Goal: Task Accomplishment & Management: Manage account settings

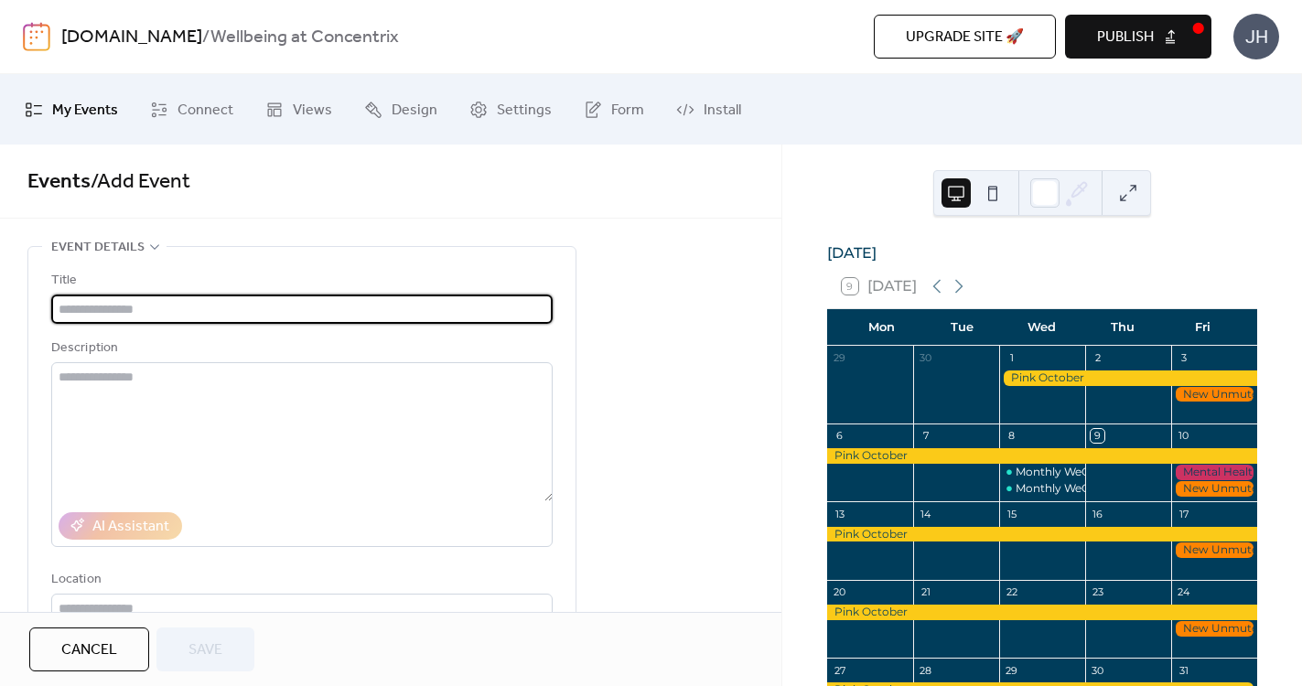
scroll to position [113, 0]
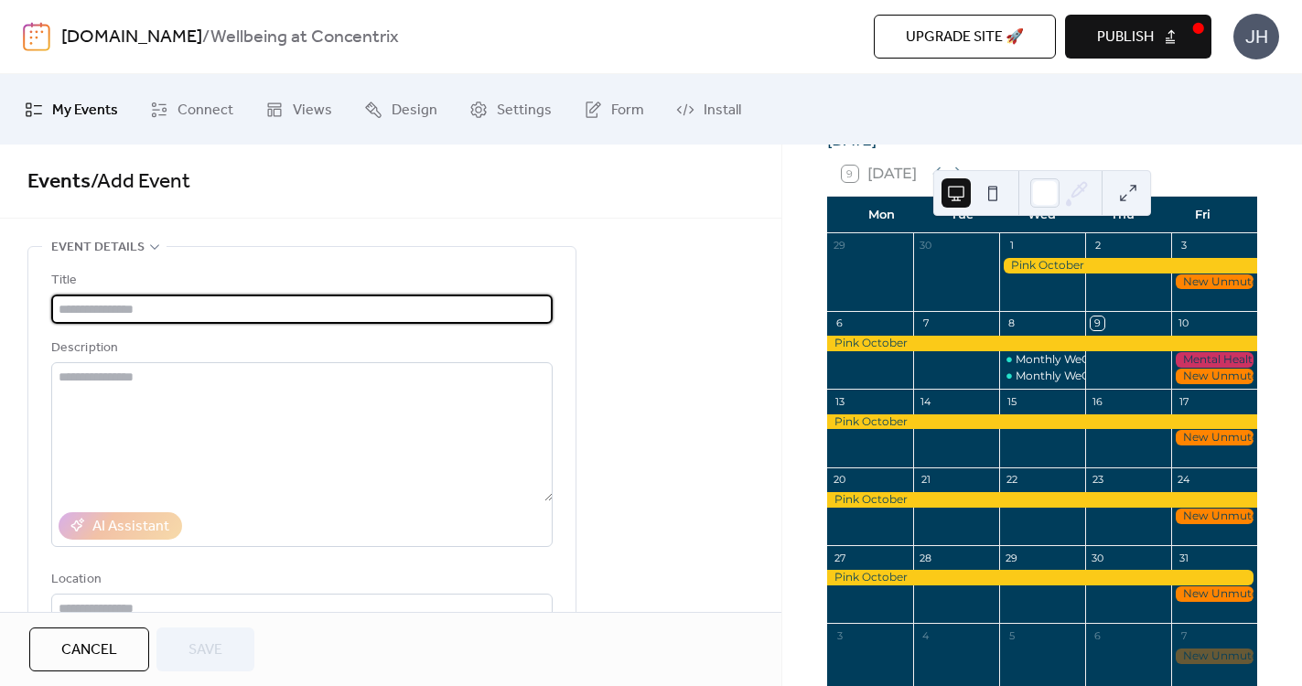
click at [922, 29] on span "Upgrade site 🚀" at bounding box center [965, 38] width 118 height 22
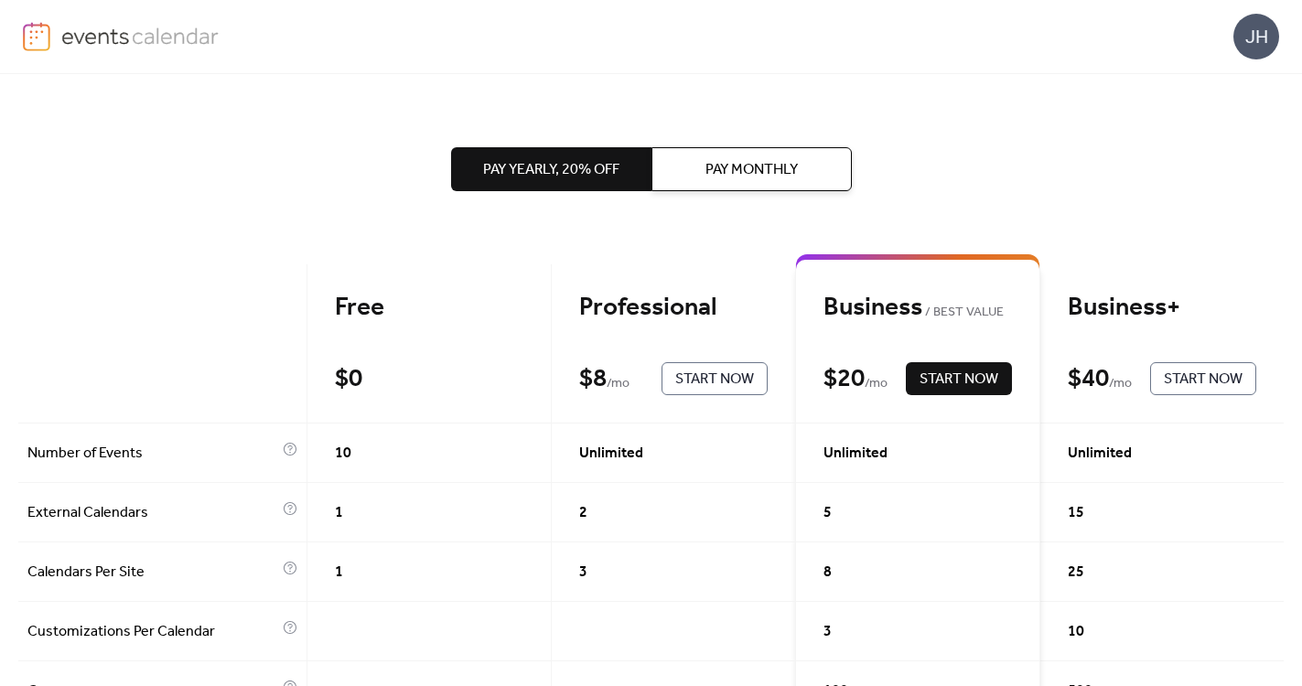
click at [46, 26] on img at bounding box center [36, 36] width 27 height 29
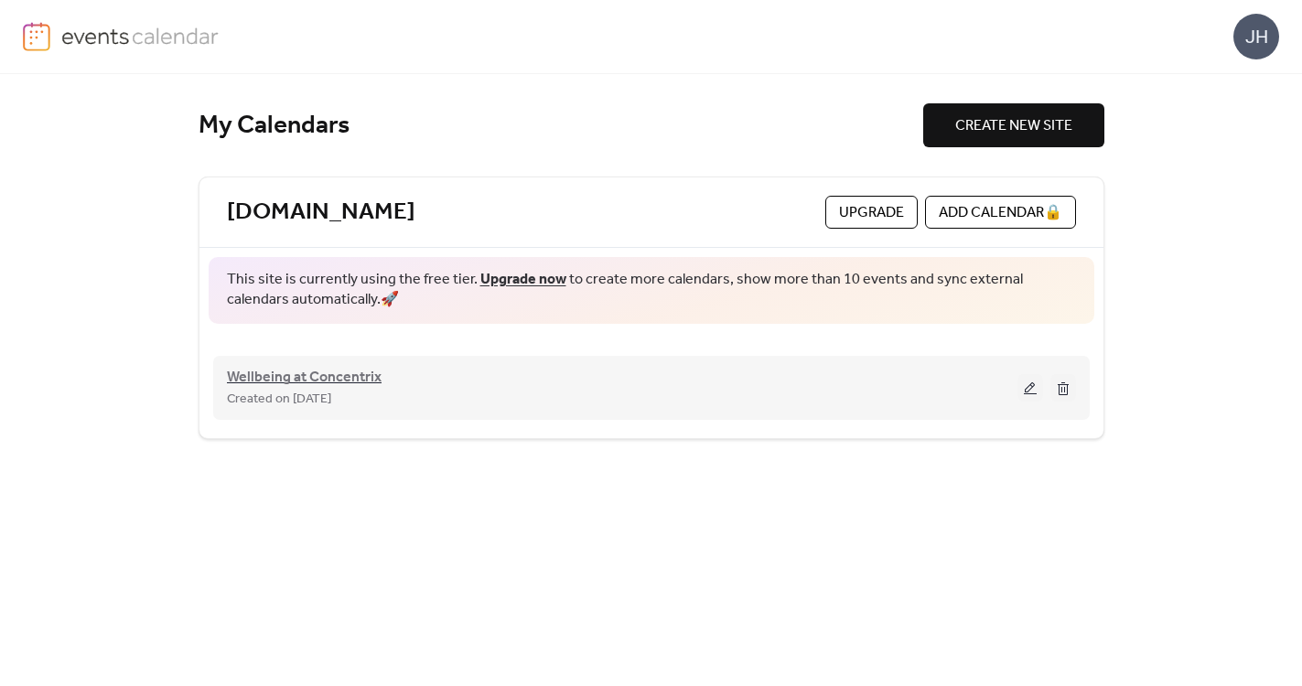
click at [338, 375] on span "Wellbeing at Concentrix" at bounding box center [304, 378] width 155 height 22
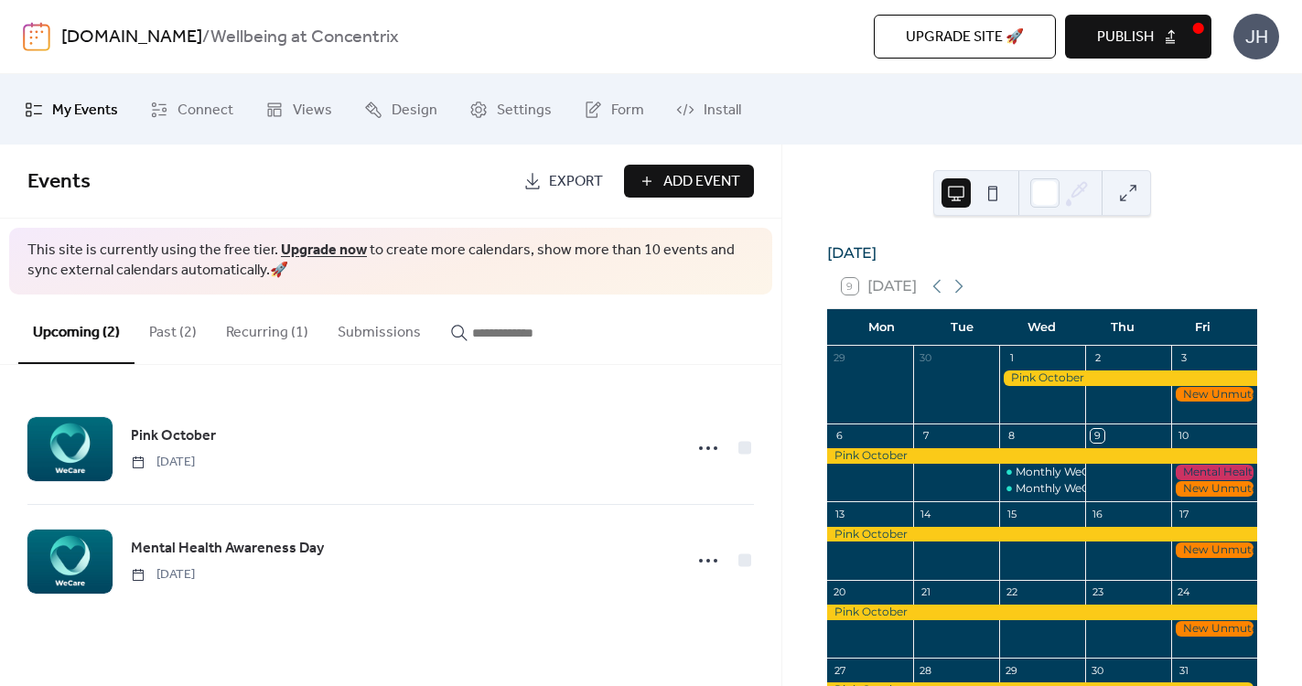
click at [993, 196] on button at bounding box center [992, 192] width 29 height 29
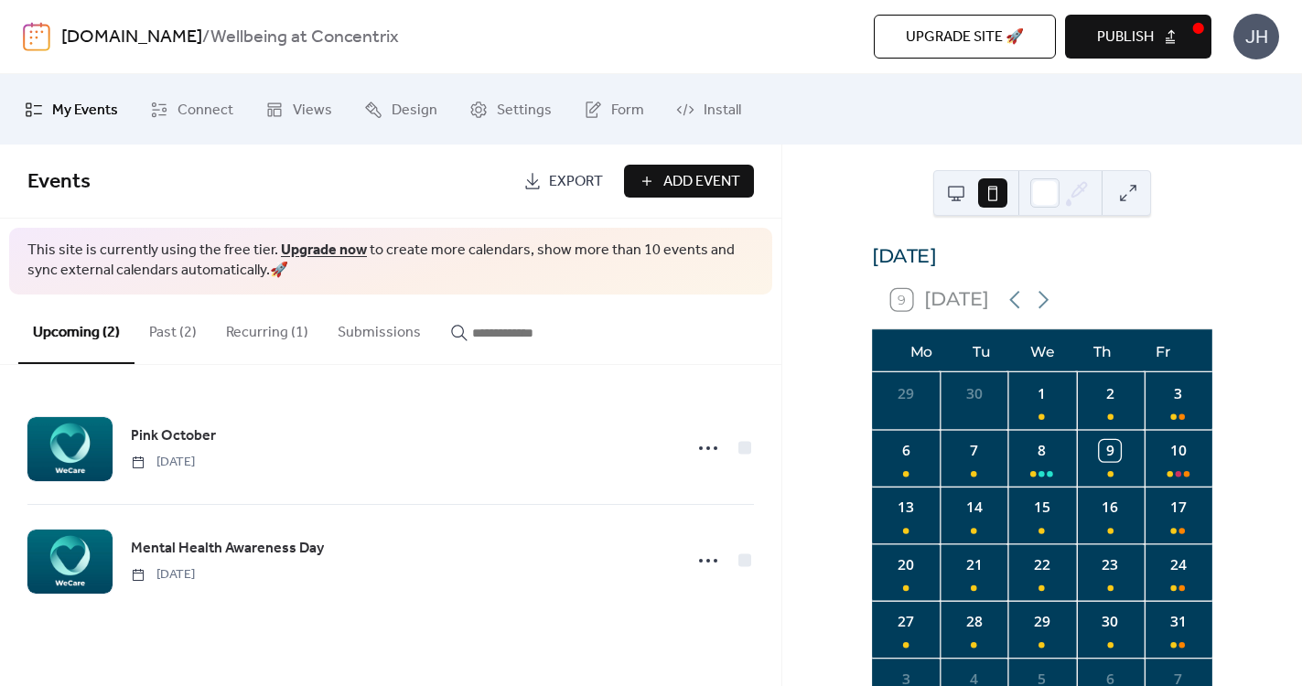
click at [959, 195] on button at bounding box center [955, 192] width 29 height 29
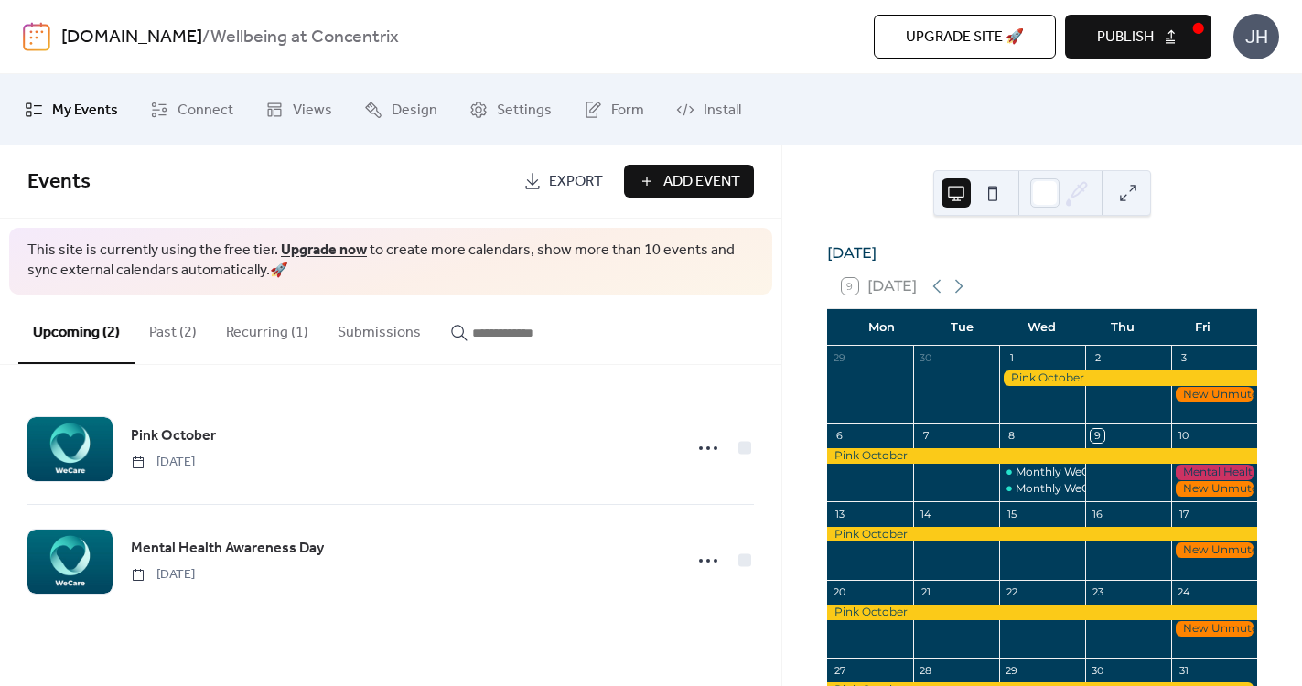
click at [1123, 189] on button at bounding box center [1127, 192] width 29 height 29
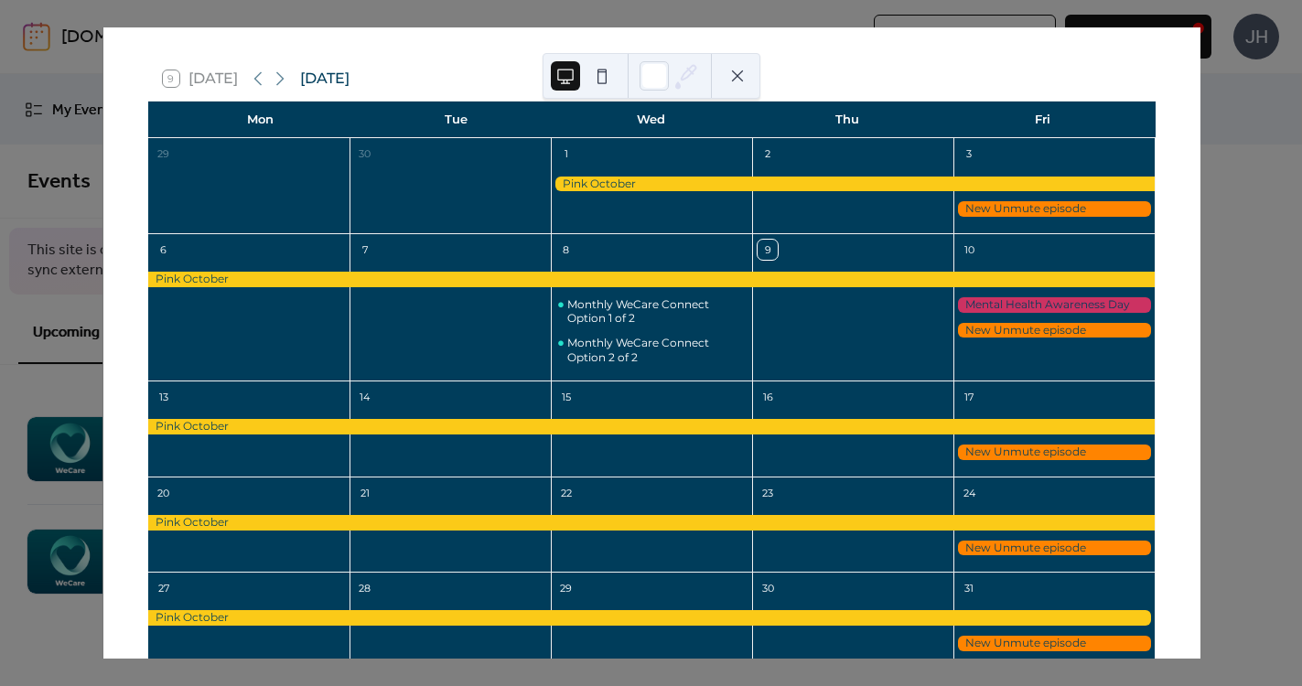
scroll to position [63, 0]
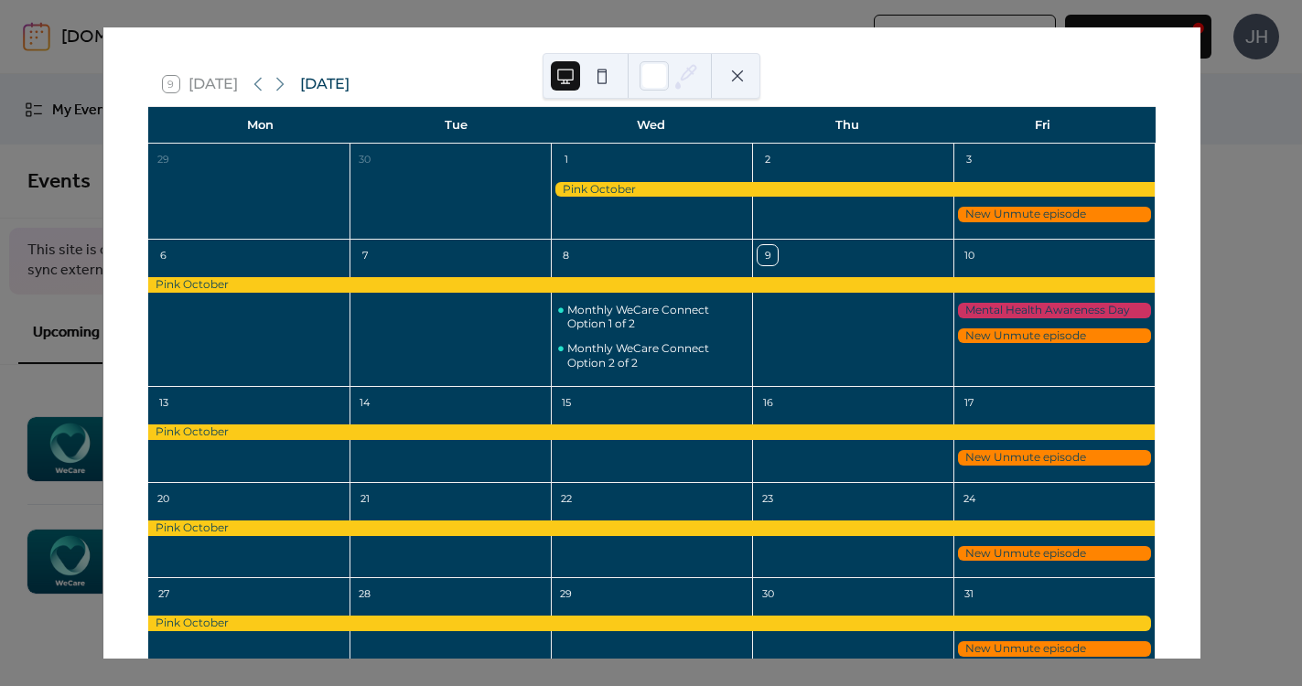
click at [1025, 337] on div at bounding box center [1053, 336] width 201 height 16
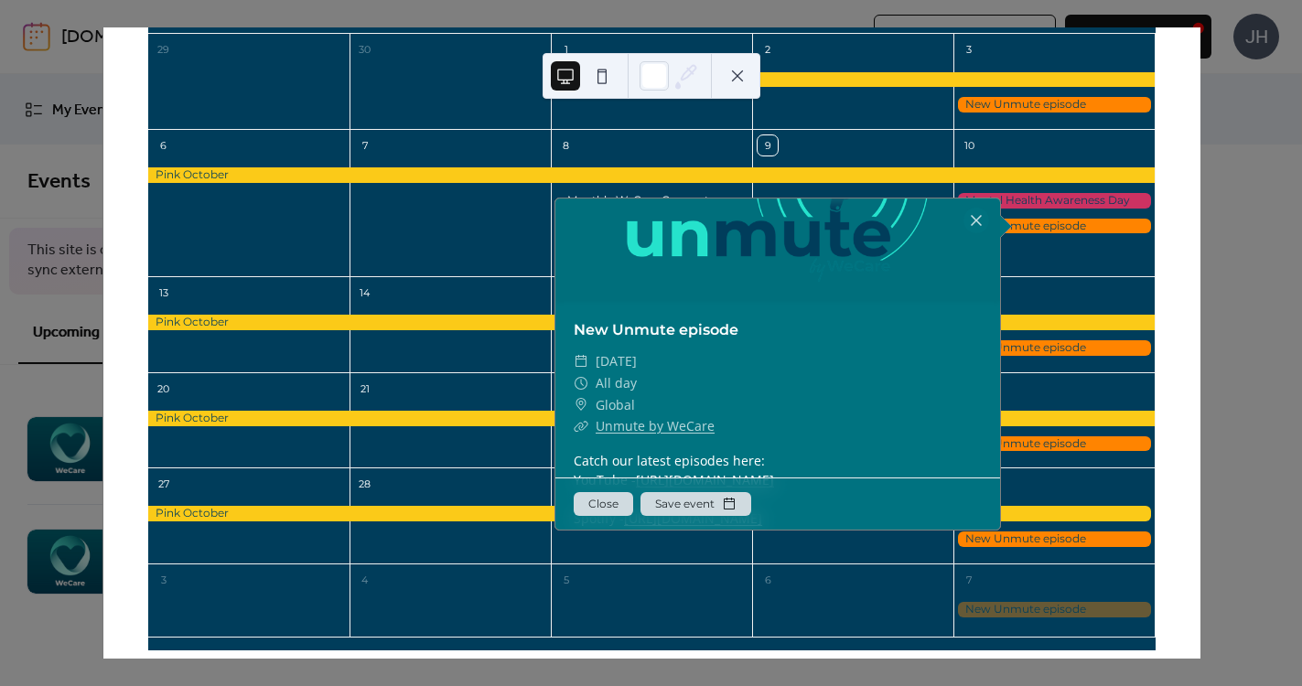
scroll to position [0, 0]
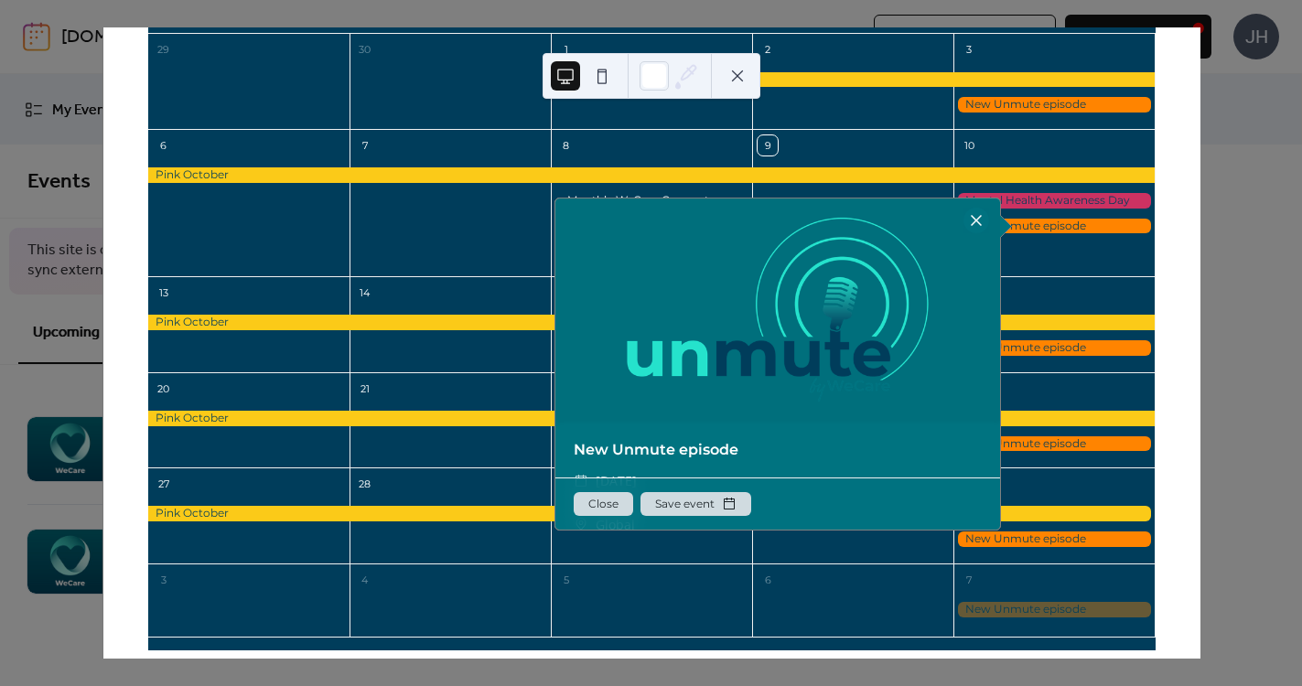
click at [971, 220] on div at bounding box center [976, 221] width 26 height 26
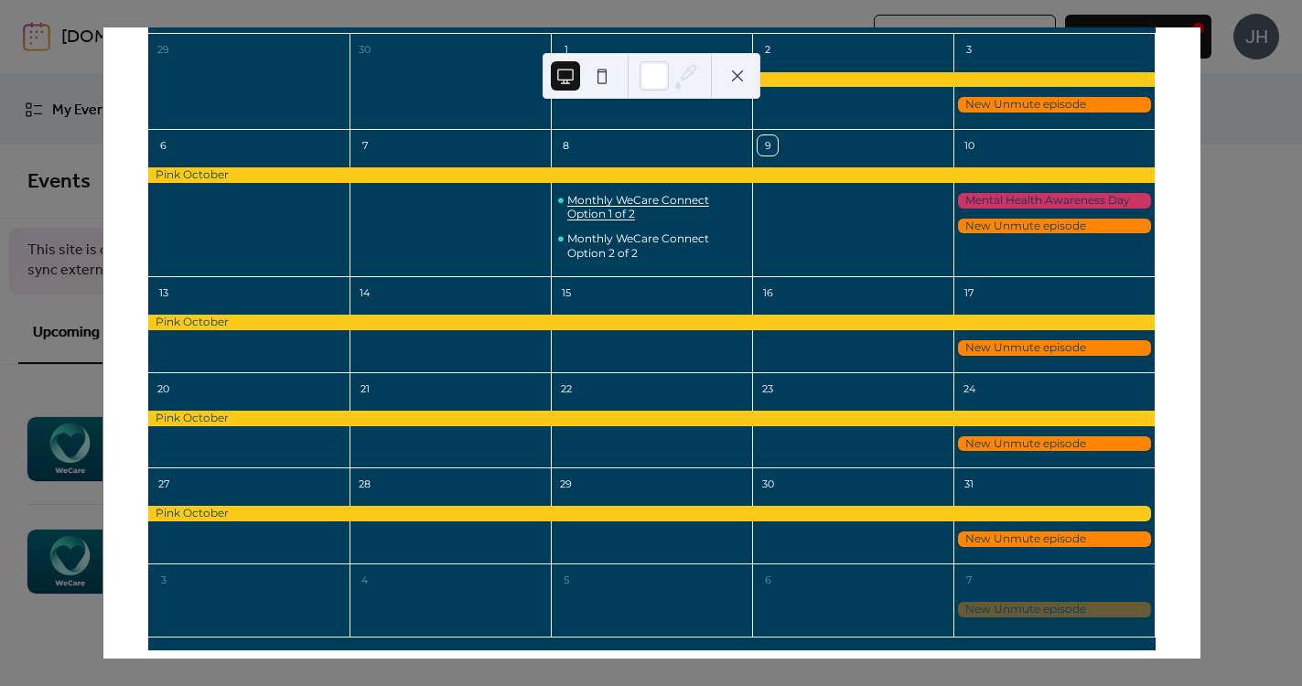
click at [681, 210] on div "Monthly WeCare Connect Option 1 of 2" at bounding box center [655, 207] width 177 height 28
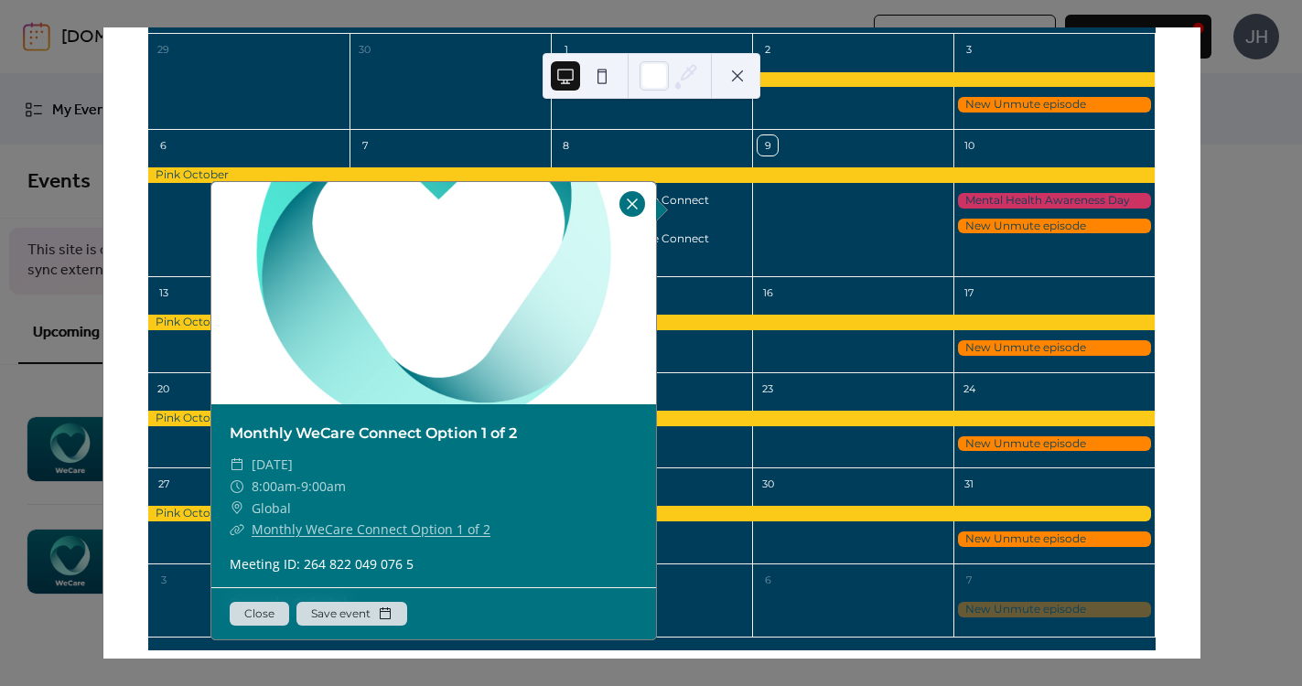
click at [627, 211] on div at bounding box center [632, 204] width 26 height 26
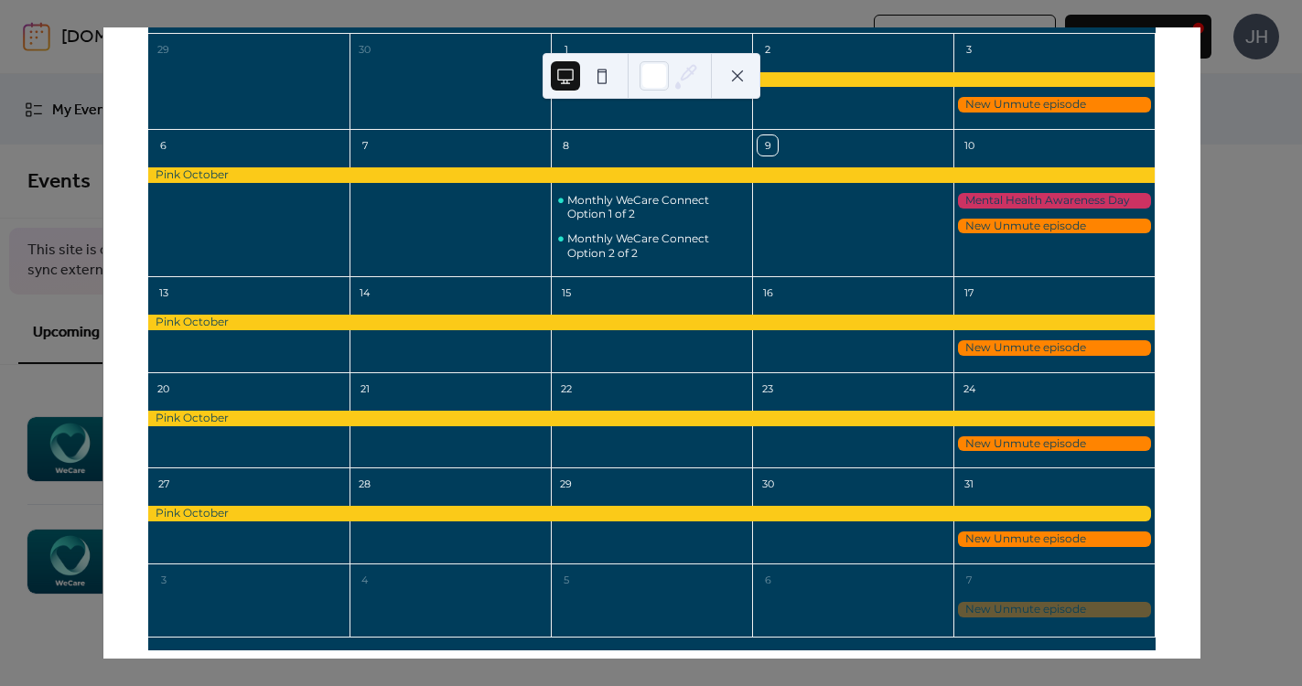
click at [1200, 151] on div "9 [DATE] [DATE] Mon Tue Wed Thu Fri 29 30 1 2 3 6 7 8 Monthly WeCare Connect Op…" at bounding box center [651, 342] width 1098 height 631
click at [1200, 155] on div "9 [DATE] [DATE] Mon Tue Wed Thu Fri 29 30 1 2 3 6 7 8 Monthly WeCare Connect Op…" at bounding box center [651, 342] width 1098 height 631
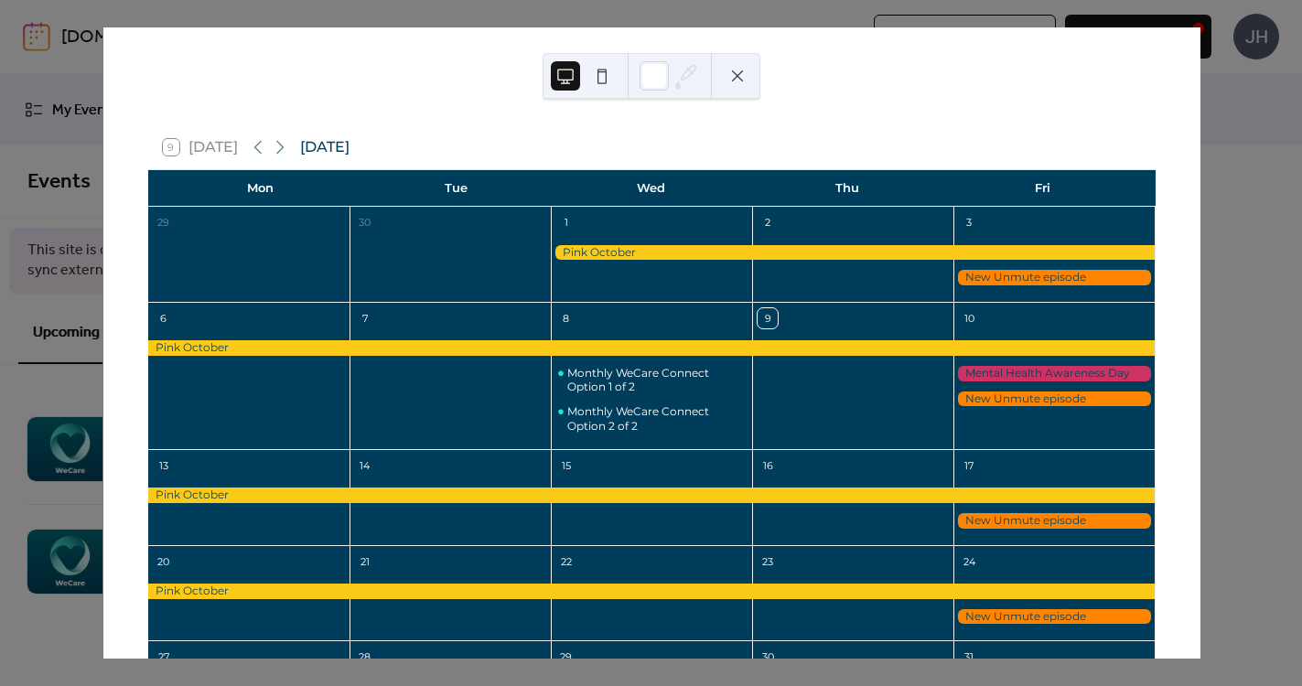
click at [735, 75] on button at bounding box center [737, 75] width 29 height 29
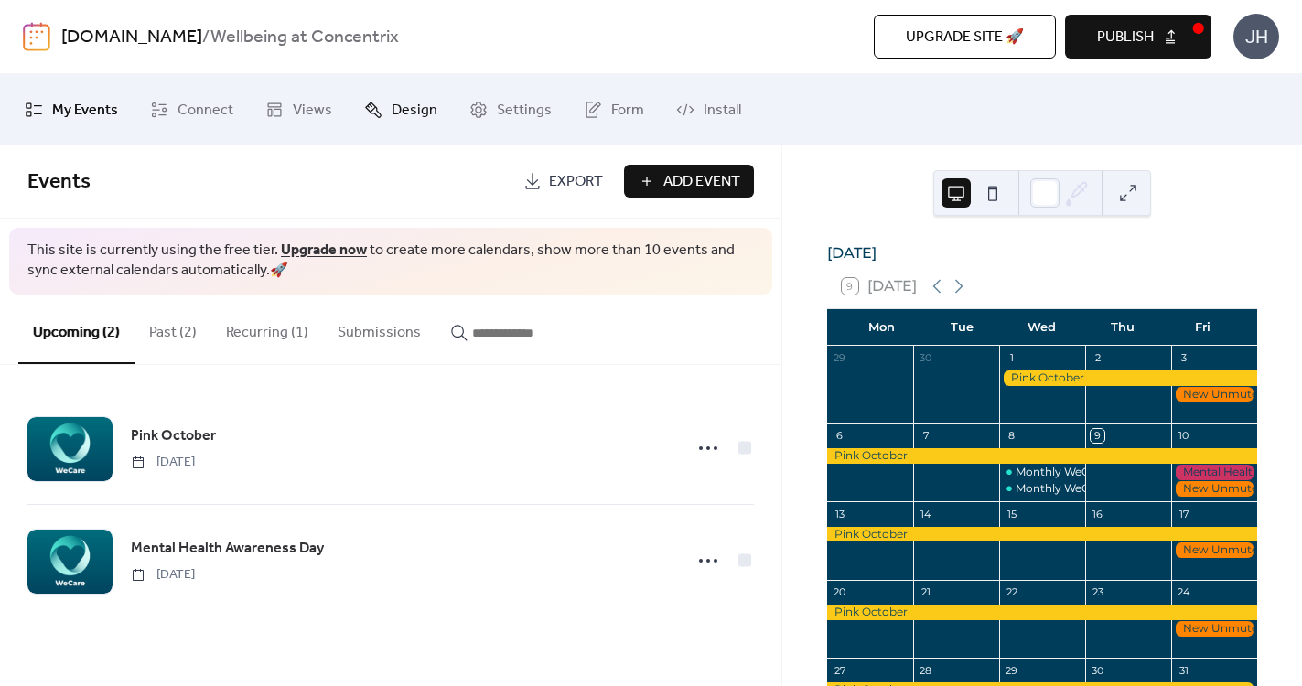
click at [400, 109] on span "Design" at bounding box center [415, 110] width 46 height 28
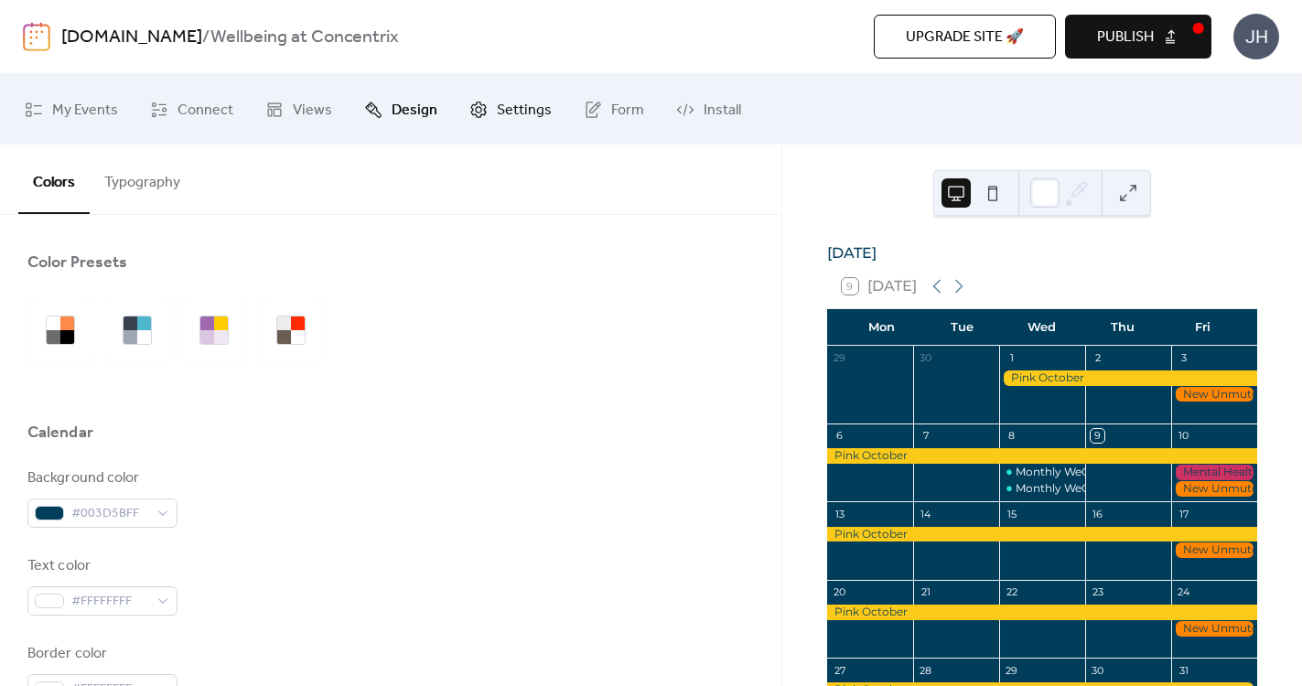
click at [499, 123] on link "Settings" at bounding box center [511, 109] width 110 height 56
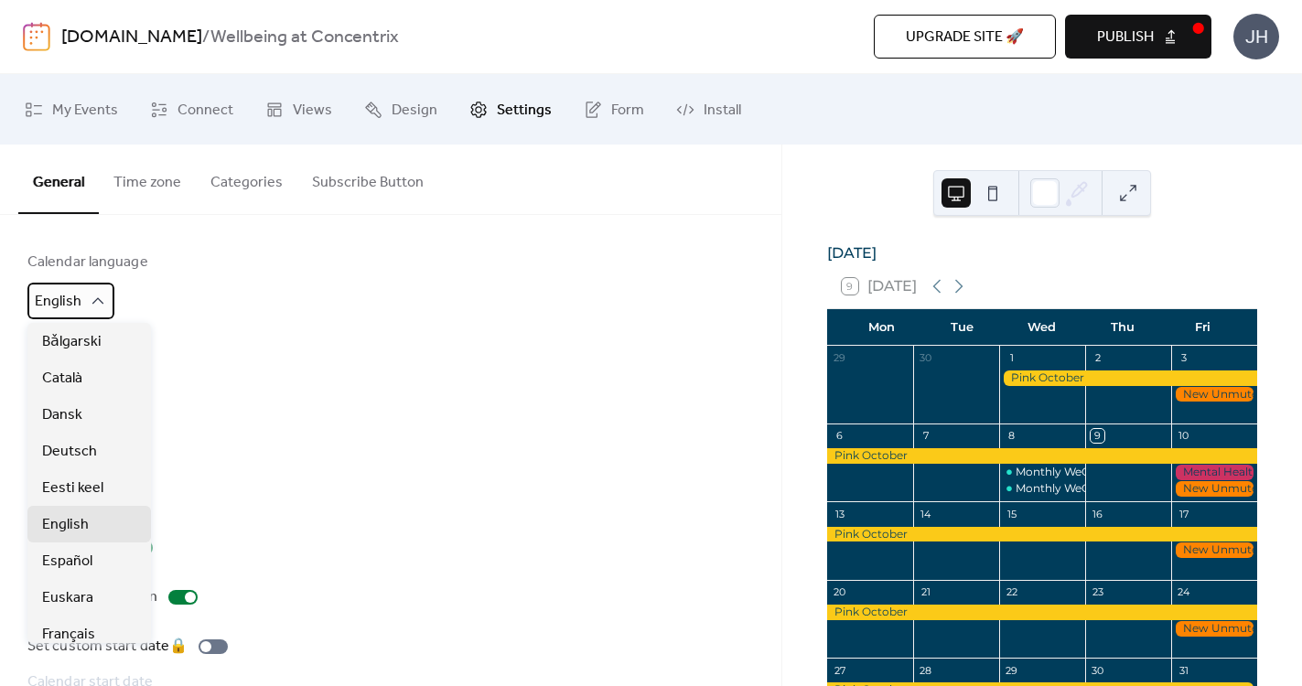
click at [95, 286] on div "English" at bounding box center [70, 301] width 87 height 37
click at [100, 456] on div "Deutsch" at bounding box center [88, 451] width 123 height 37
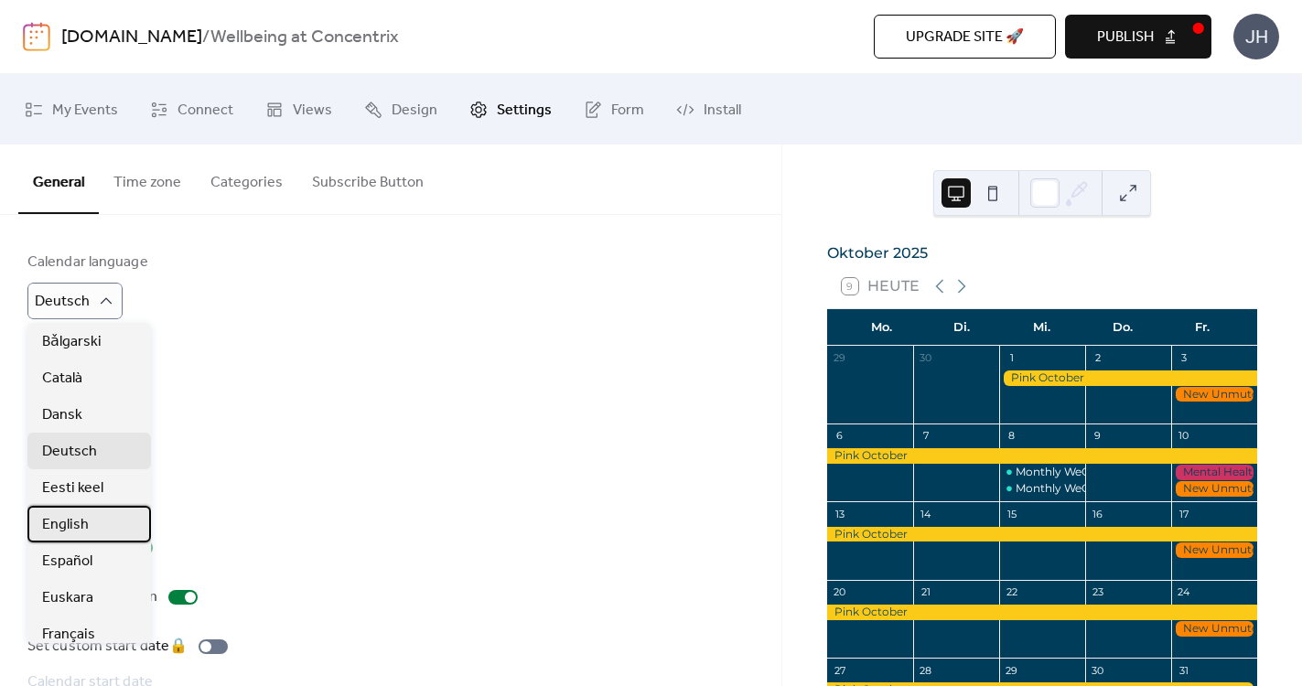
click at [94, 528] on div "English" at bounding box center [88, 524] width 123 height 37
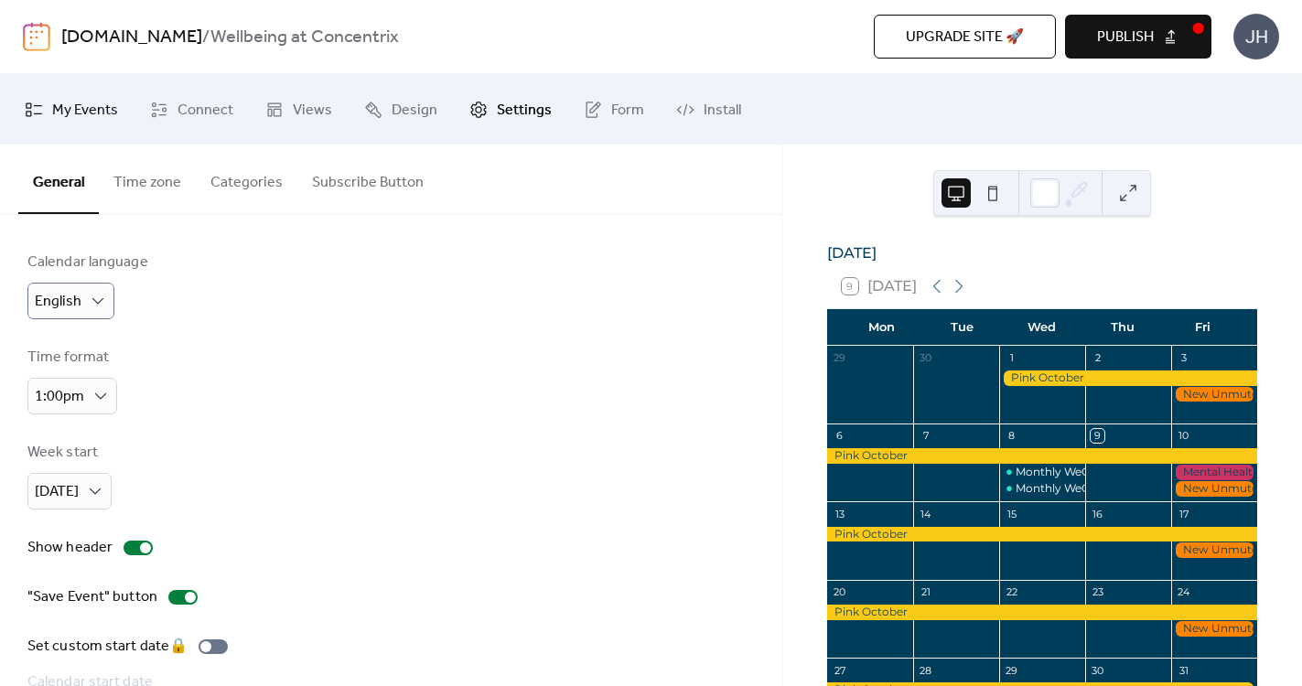
click at [76, 101] on span "My Events" at bounding box center [85, 110] width 66 height 28
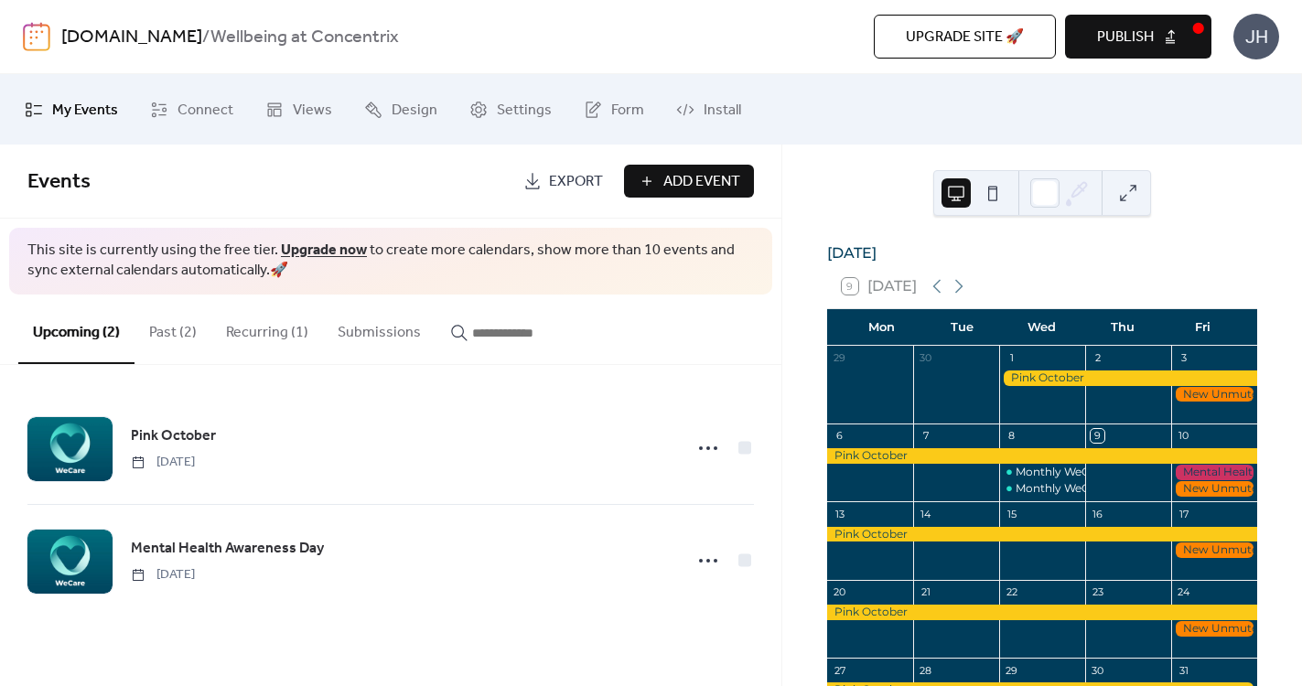
click at [559, 180] on span "Export" at bounding box center [576, 182] width 54 height 22
click at [1141, 22] on button "Publish" at bounding box center [1138, 37] width 146 height 44
click at [379, 339] on button "Submissions" at bounding box center [379, 329] width 113 height 68
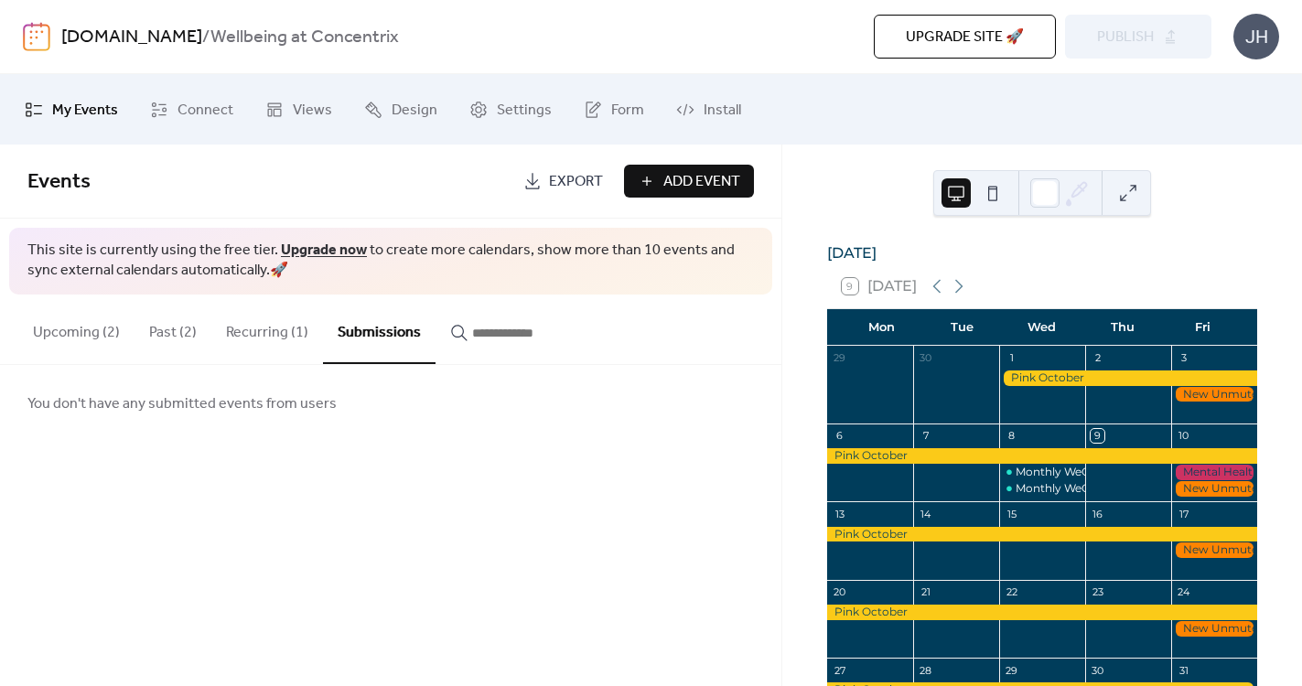
click at [278, 324] on button "Recurring (1)" at bounding box center [267, 329] width 112 height 68
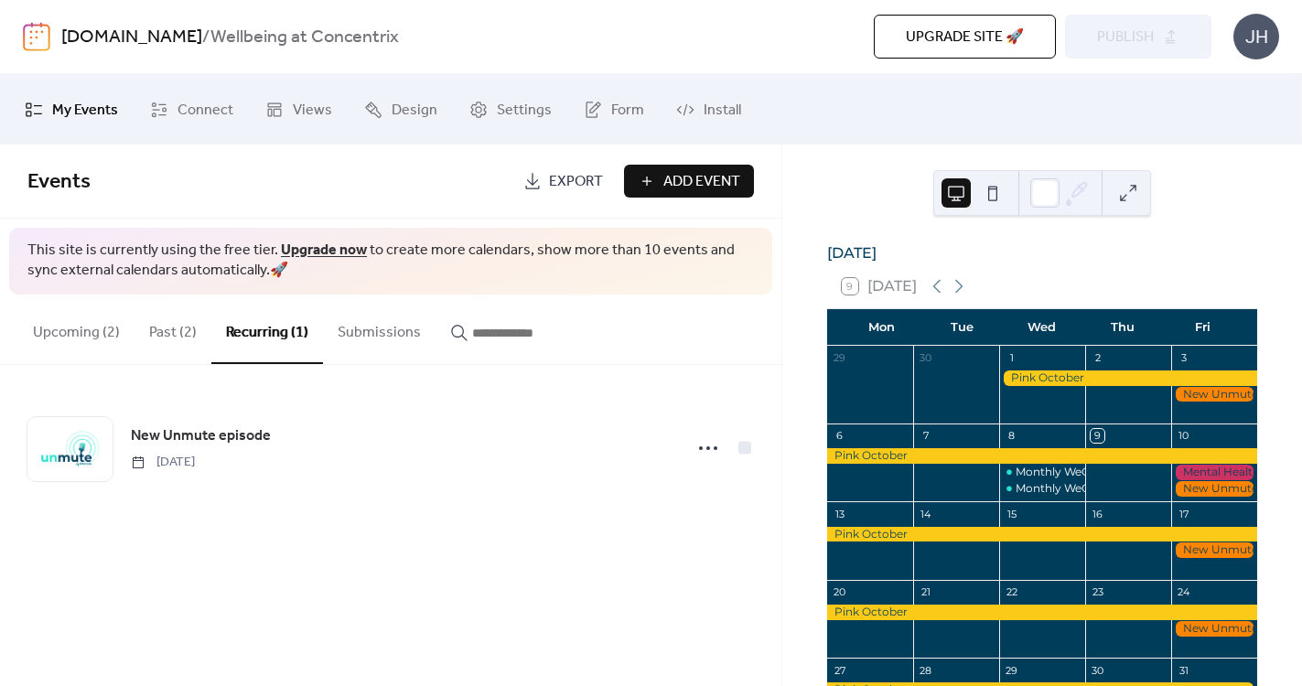
click at [166, 332] on button "Past (2)" at bounding box center [172, 329] width 77 height 68
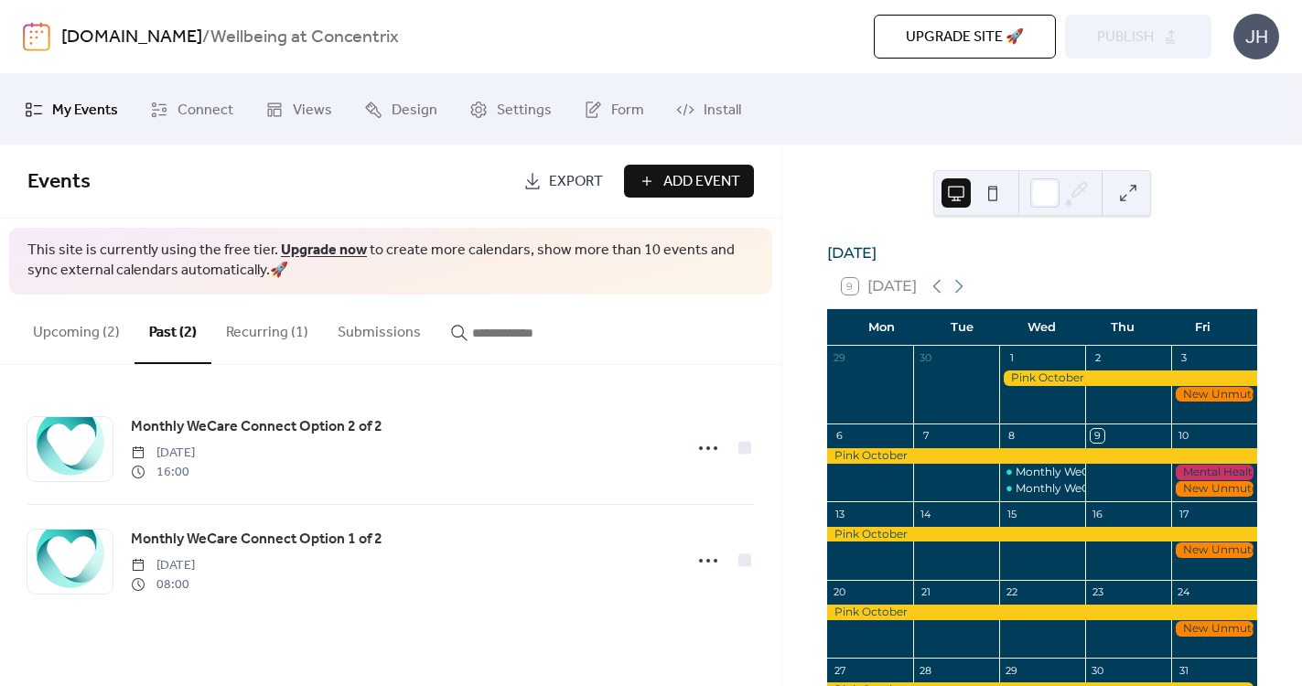
click at [113, 336] on button "Upcoming (2)" at bounding box center [76, 329] width 116 height 68
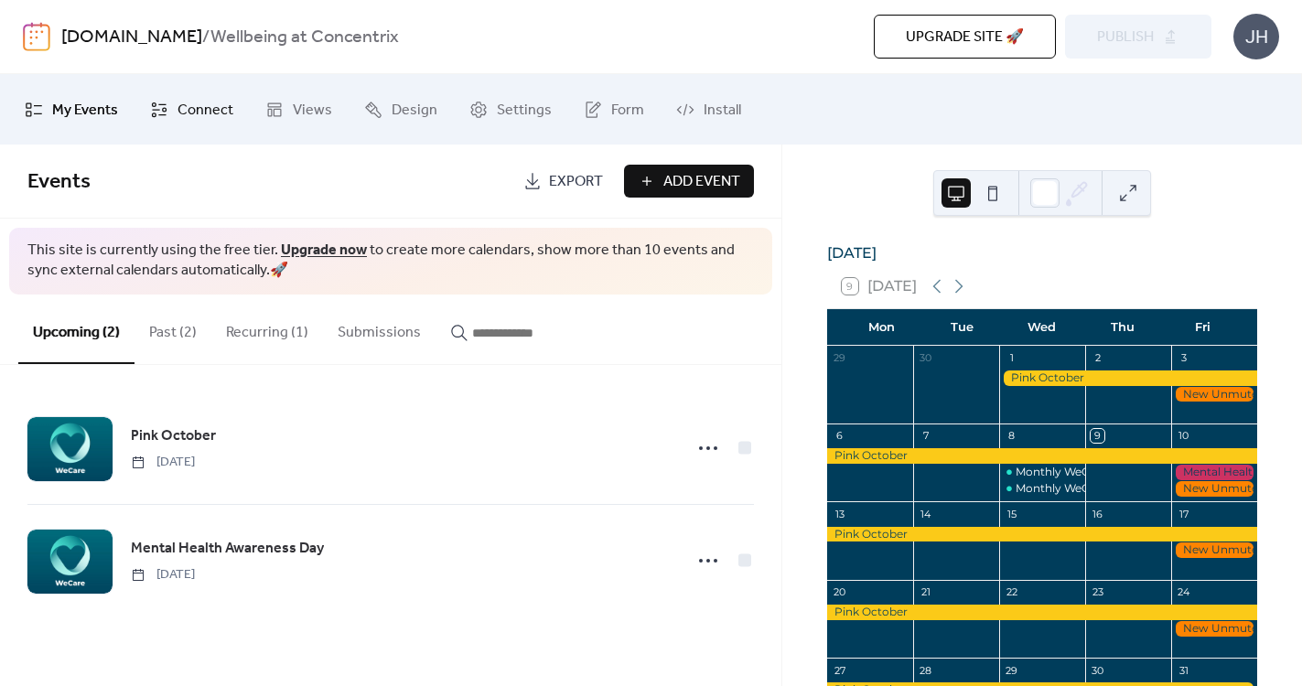
click at [204, 102] on span "Connect" at bounding box center [205, 110] width 56 height 28
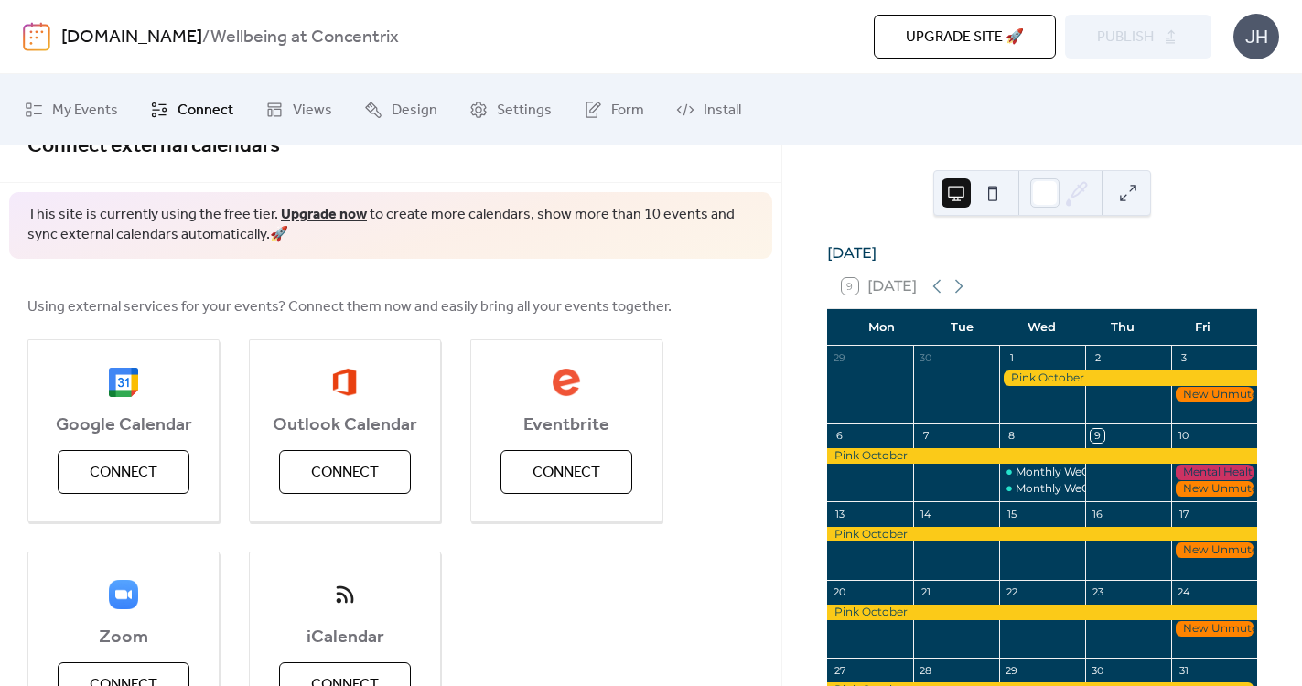
scroll to position [34, 0]
click at [316, 114] on span "Views" at bounding box center [312, 110] width 39 height 28
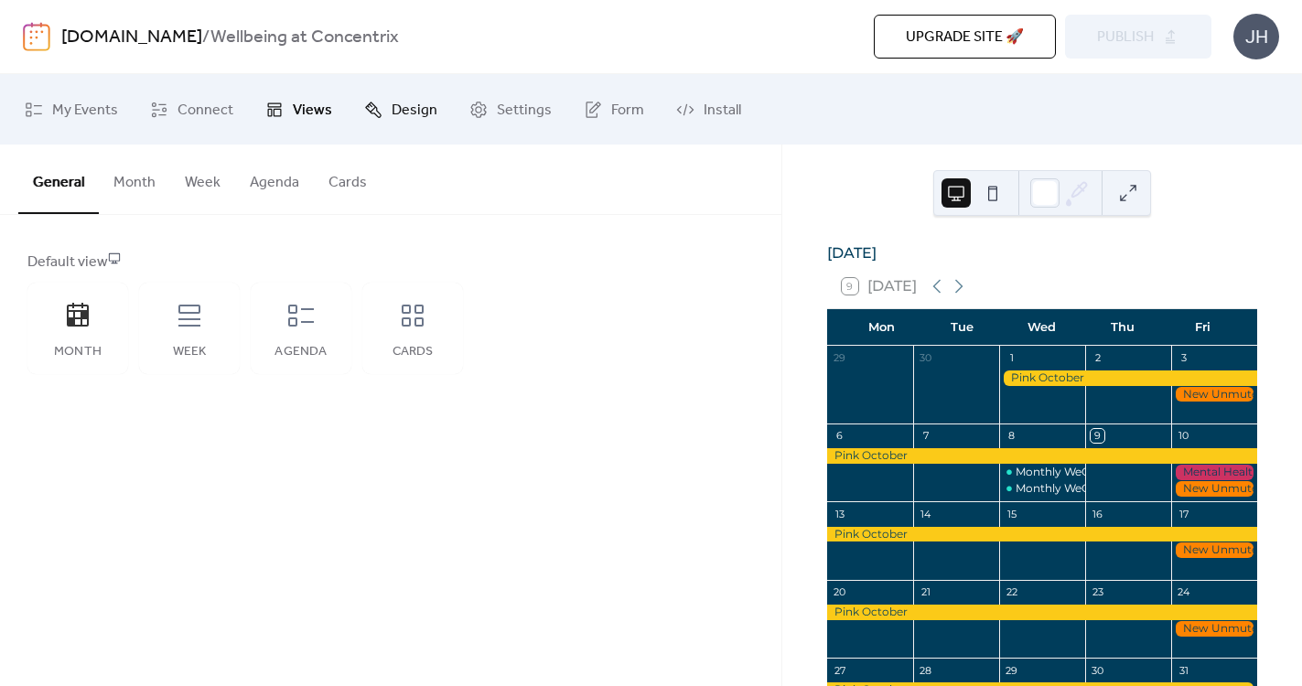
click at [406, 120] on span "Design" at bounding box center [415, 110] width 46 height 28
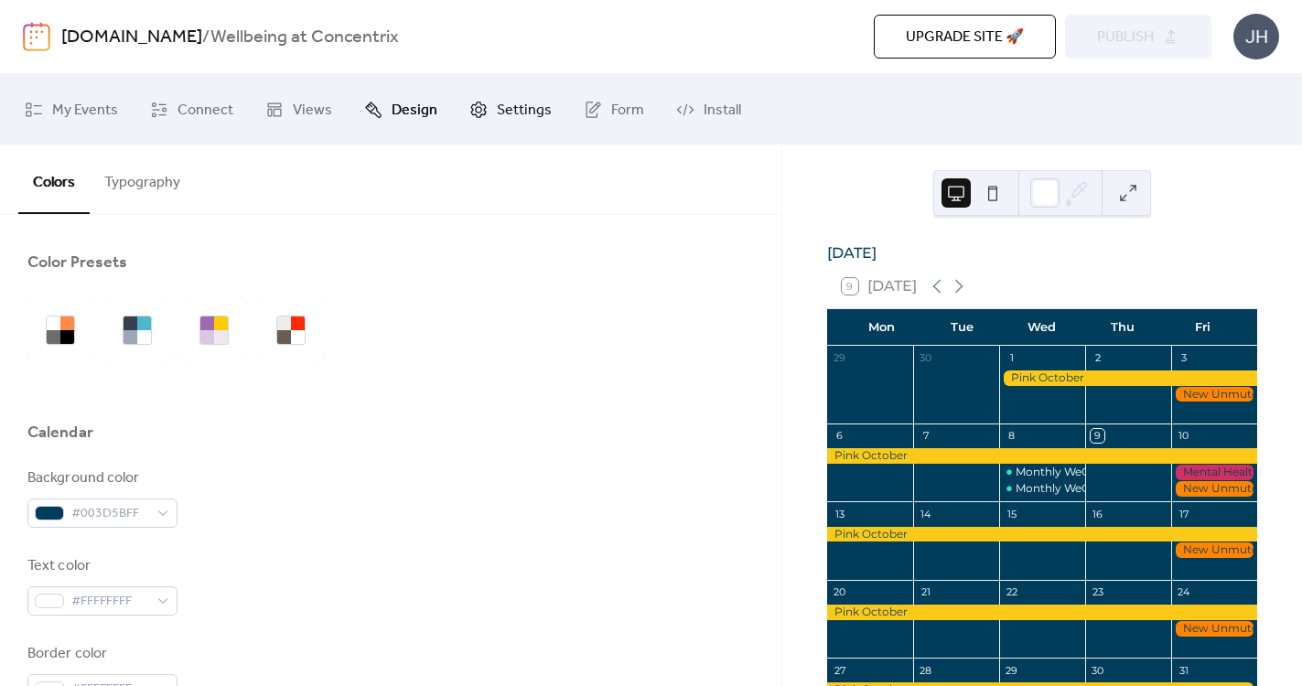
click at [505, 123] on span "Settings" at bounding box center [524, 110] width 55 height 28
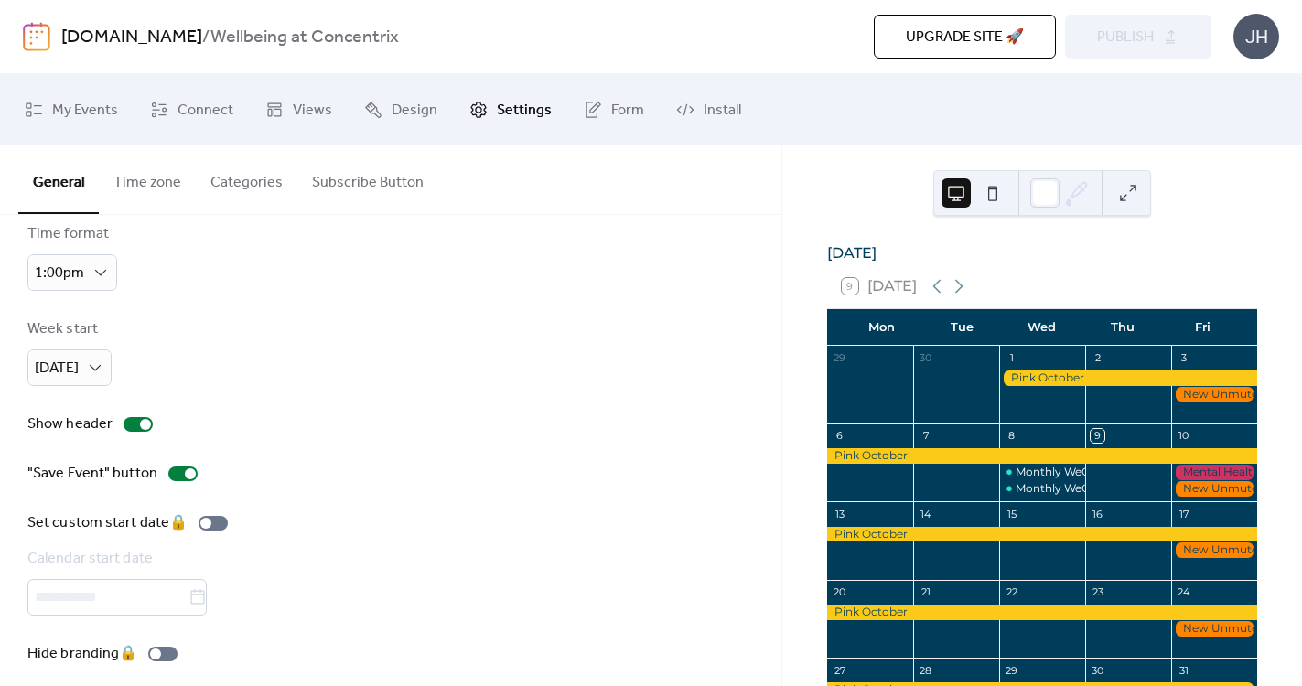
scroll to position [138, 0]
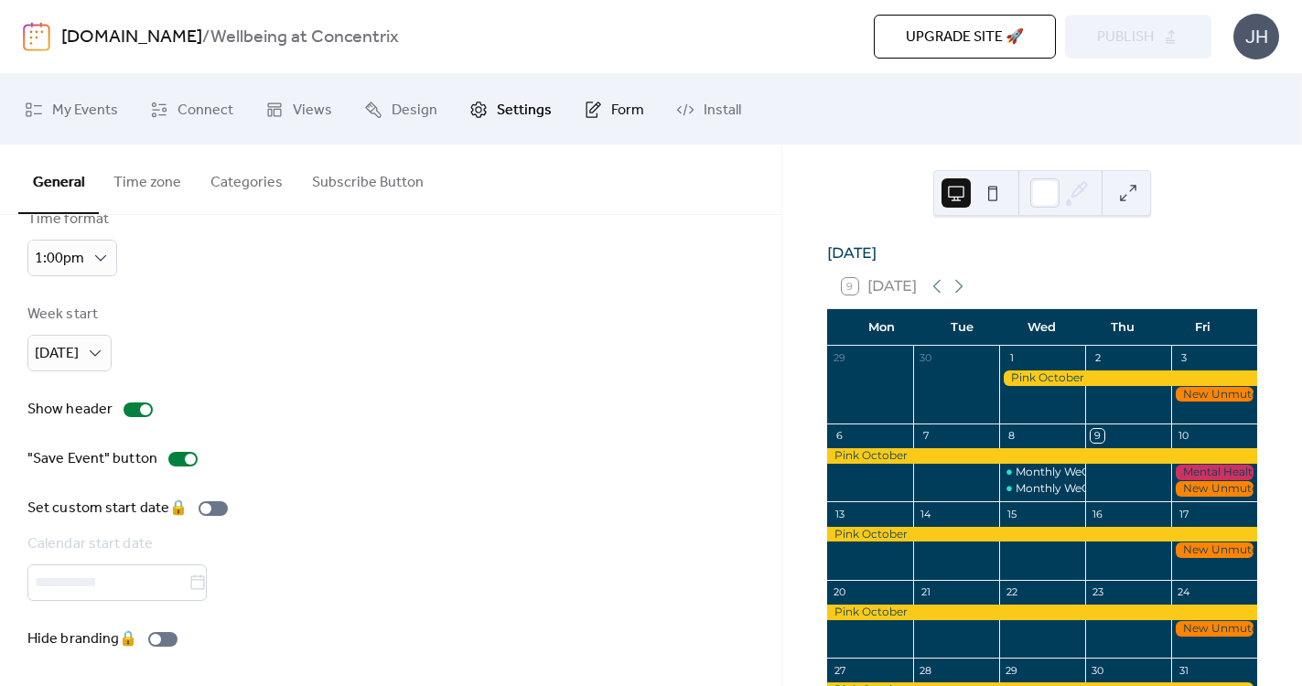
click at [600, 126] on link "Form" at bounding box center [614, 109] width 88 height 56
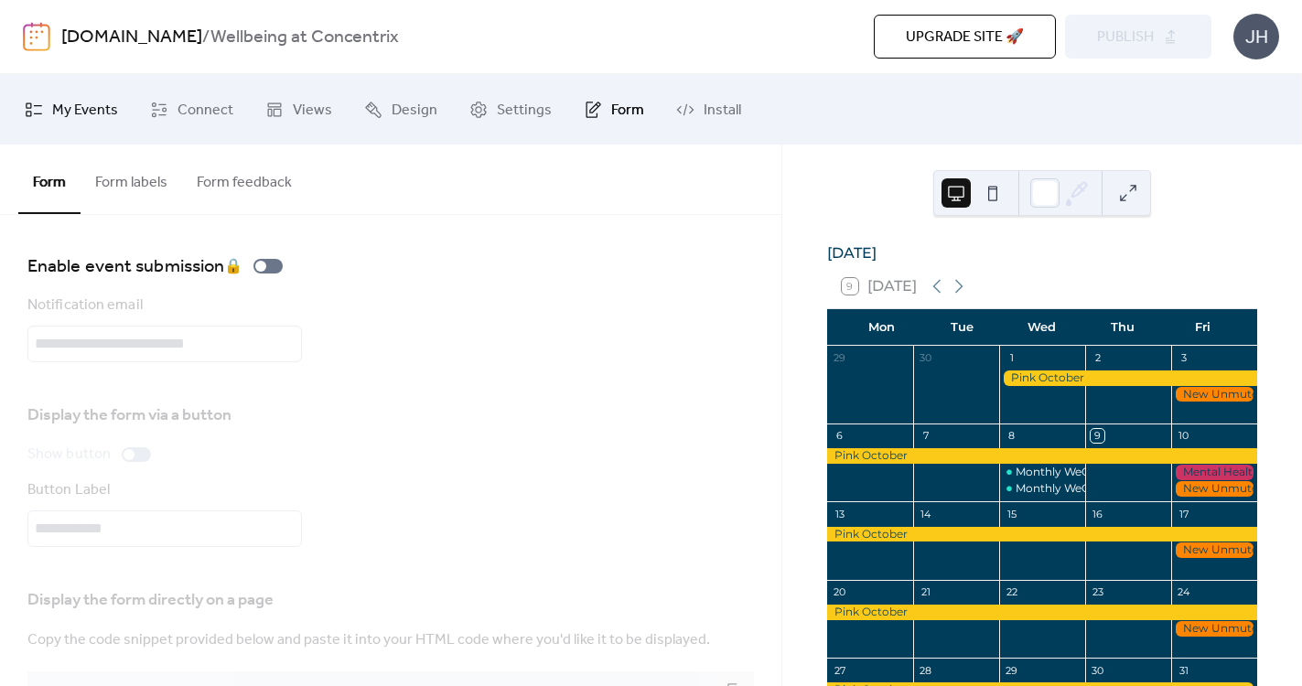
click at [84, 112] on span "My Events" at bounding box center [85, 110] width 66 height 28
